Goal: Transaction & Acquisition: Purchase product/service

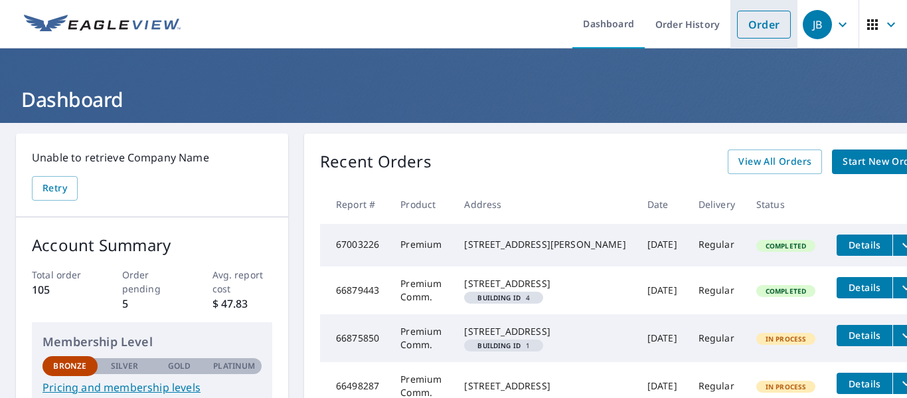
click at [744, 24] on link "Order" at bounding box center [764, 25] width 54 height 28
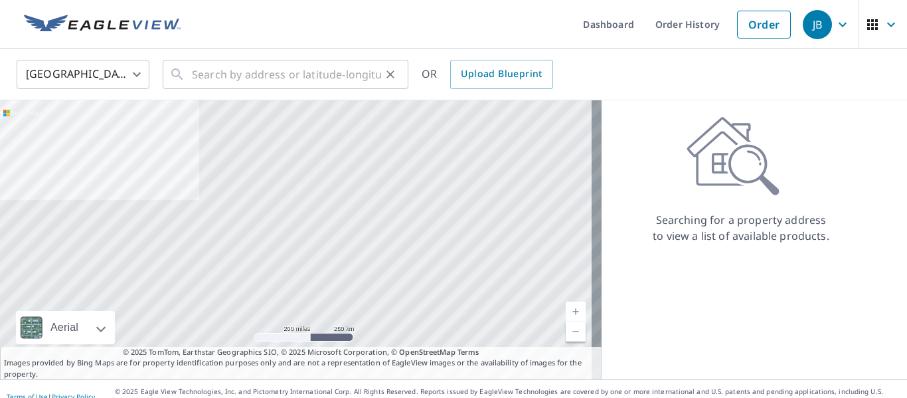
click at [175, 76] on icon at bounding box center [176, 73] width 11 height 11
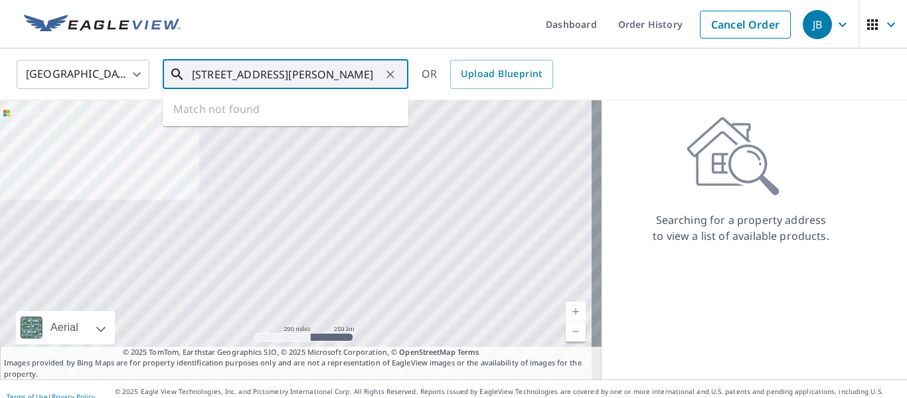
click at [328, 80] on input "[STREET_ADDRESS][PERSON_NAME]" at bounding box center [286, 74] width 189 height 37
click at [228, 72] on input "[STREET_ADDRESS][PERSON_NAME]" at bounding box center [286, 74] width 189 height 37
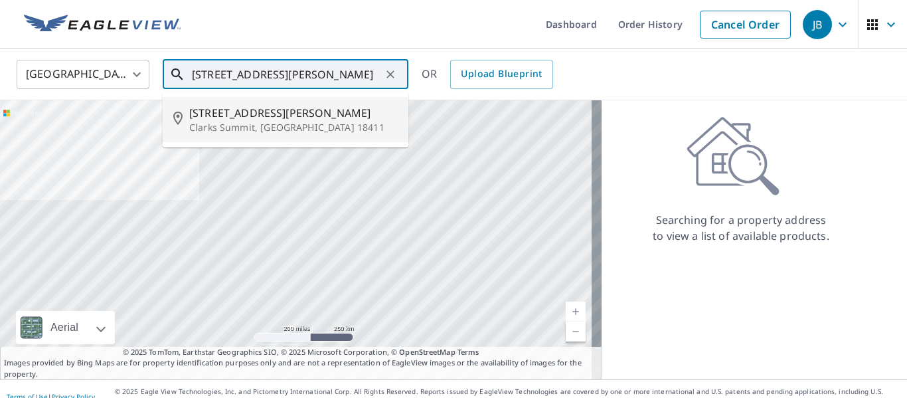
click at [252, 123] on p "Clarks Summit, [GEOGRAPHIC_DATA] 18411" at bounding box center [293, 127] width 208 height 13
type input "[STREET_ADDRESS][PERSON_NAME]"
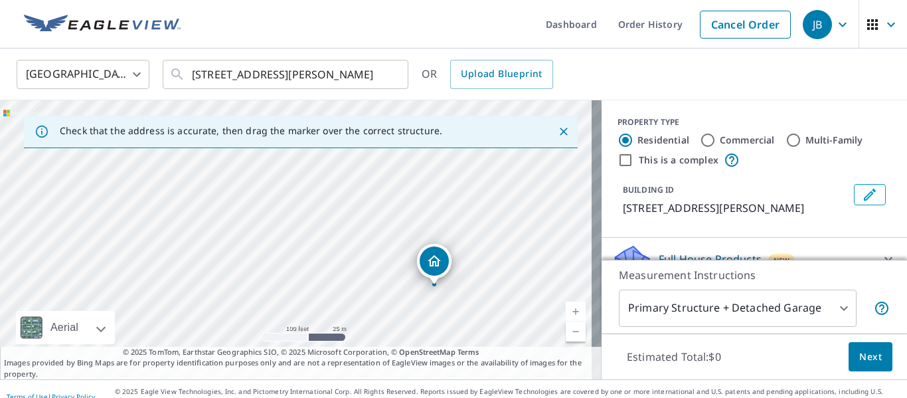
drag, startPoint x: 377, startPoint y: 297, endPoint x: 438, endPoint y: 263, distance: 69.8
click at [699, 138] on input "Commercial" at bounding box center [707, 140] width 16 height 16
radio input "true"
type input "4"
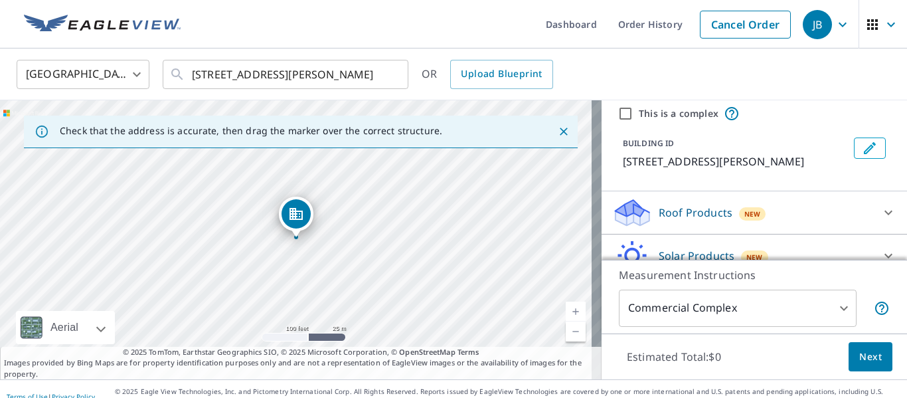
scroll to position [66, 0]
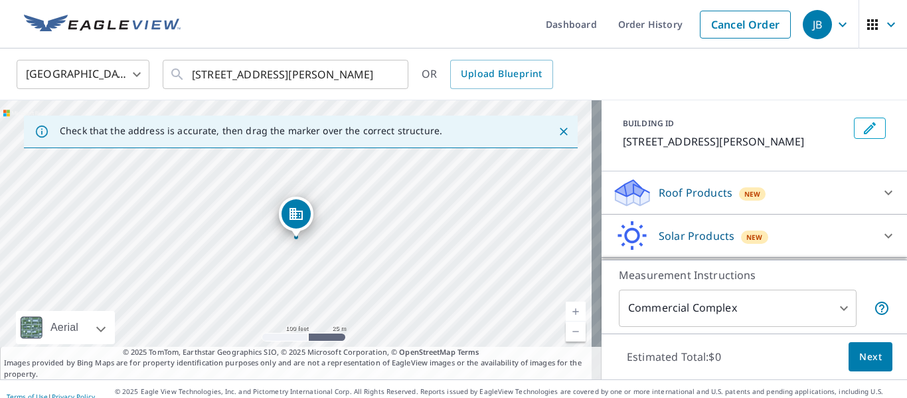
click at [853, 184] on div "Roof Products New" at bounding box center [754, 193] width 284 height 32
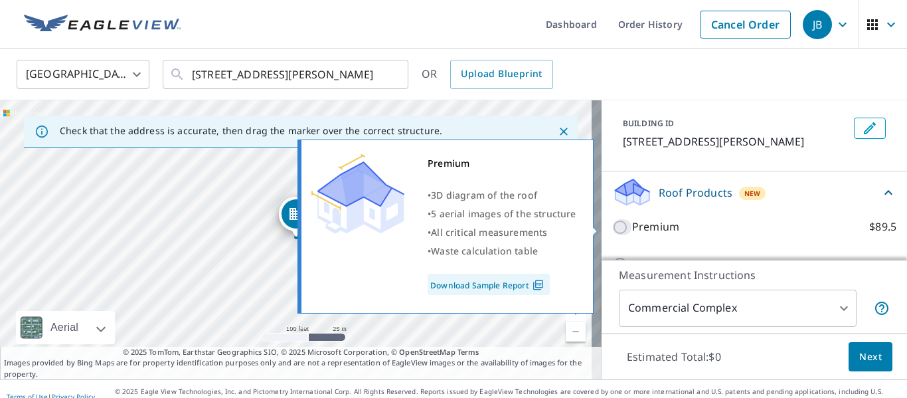
click at [612, 225] on input "Premium $89.5" at bounding box center [622, 227] width 20 height 16
checkbox input "true"
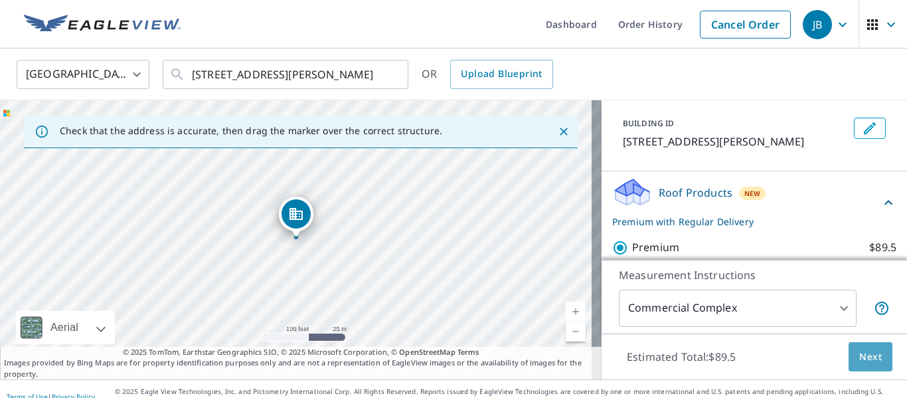
click at [861, 350] on span "Next" at bounding box center [870, 356] width 23 height 17
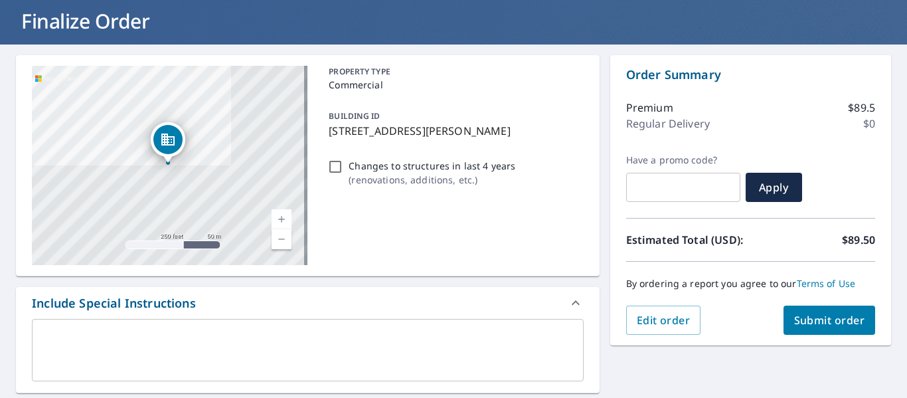
scroll to position [133, 0]
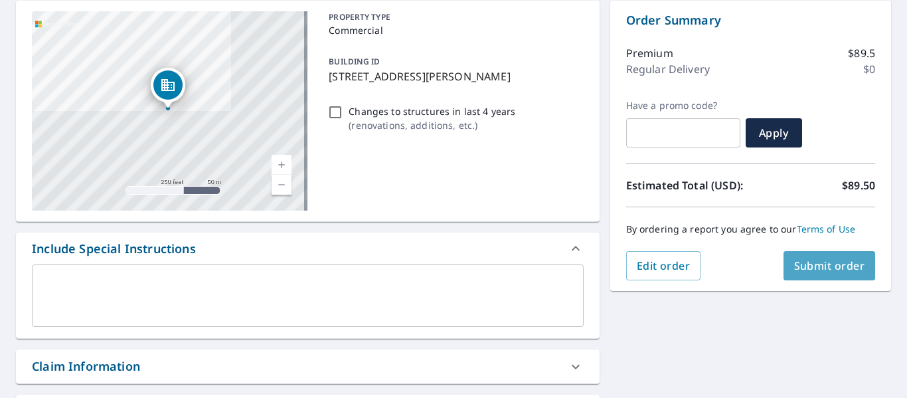
click at [808, 265] on span "Submit order" at bounding box center [829, 265] width 71 height 15
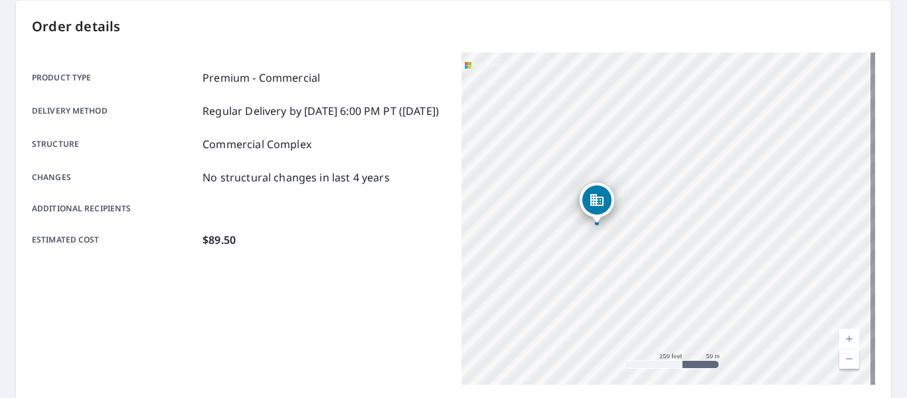
drag, startPoint x: 660, startPoint y: 192, endPoint x: 591, endPoint y: 199, distance: 69.4
click at [591, 199] on icon "Dropped pin, building 1, Commercial property, 18 Glenn Ave Clarks Summit, PA 18…" at bounding box center [596, 200] width 13 height 12
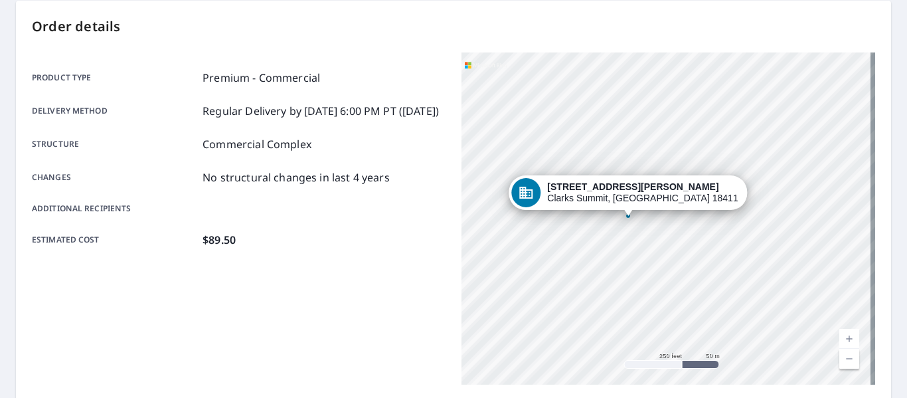
drag, startPoint x: 635, startPoint y: 185, endPoint x: 597, endPoint y: 185, distance: 37.8
click at [597, 185] on strong "[STREET_ADDRESS][PERSON_NAME]" at bounding box center [632, 186] width 171 height 11
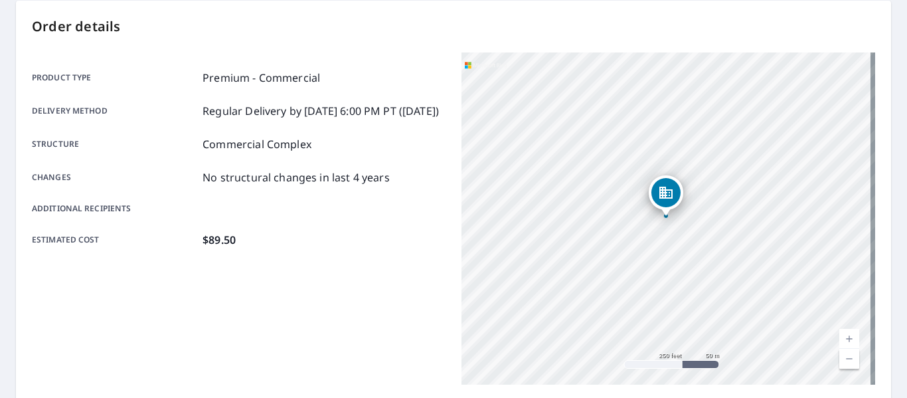
click at [665, 220] on div "[STREET_ADDRESS][PERSON_NAME]" at bounding box center [667, 218] width 413 height 332
drag, startPoint x: 615, startPoint y: 173, endPoint x: 636, endPoint y: 180, distance: 22.2
click at [636, 180] on div "[STREET_ADDRESS][PERSON_NAME]" at bounding box center [667, 218] width 413 height 332
drag, startPoint x: 559, startPoint y: 167, endPoint x: 620, endPoint y: 141, distance: 66.1
click at [620, 141] on div "[STREET_ADDRESS][PERSON_NAME]" at bounding box center [667, 218] width 413 height 332
